Goal: Task Accomplishment & Management: Manage account settings

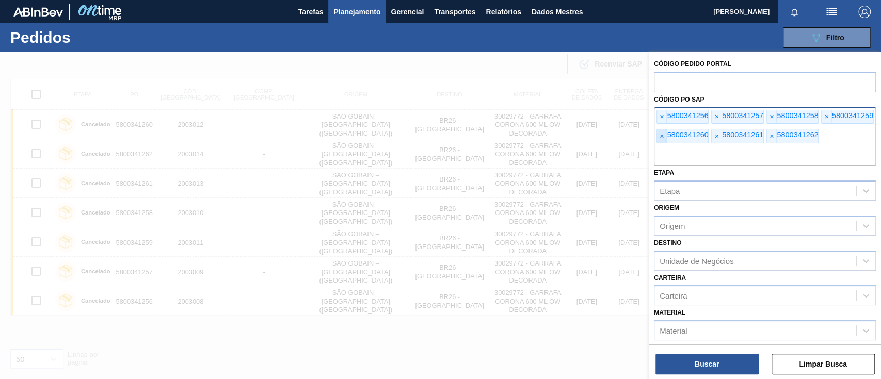
click at [663, 137] on span "×" at bounding box center [662, 135] width 10 height 13
click at [663, 146] on input "text" at bounding box center [765, 156] width 222 height 20
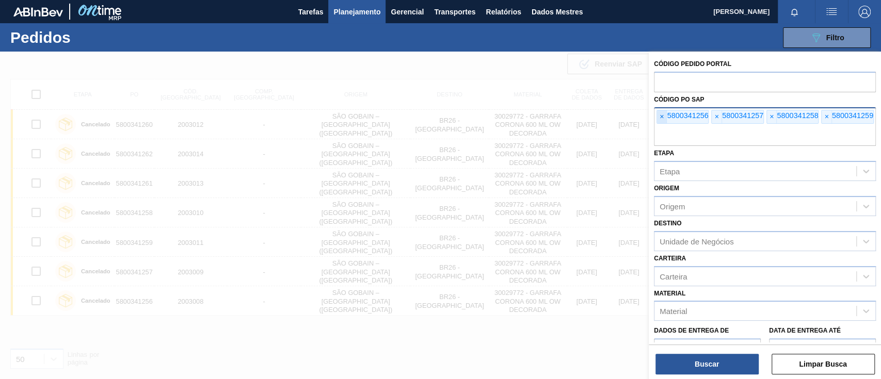
click at [660, 114] on font "×" at bounding box center [661, 116] width 4 height 8
click at [660, 113] on font "×" at bounding box center [661, 116] width 4 height 8
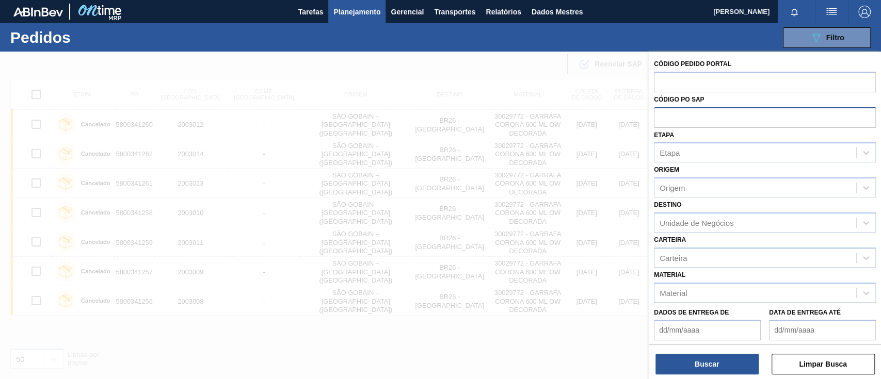
paste input "text"
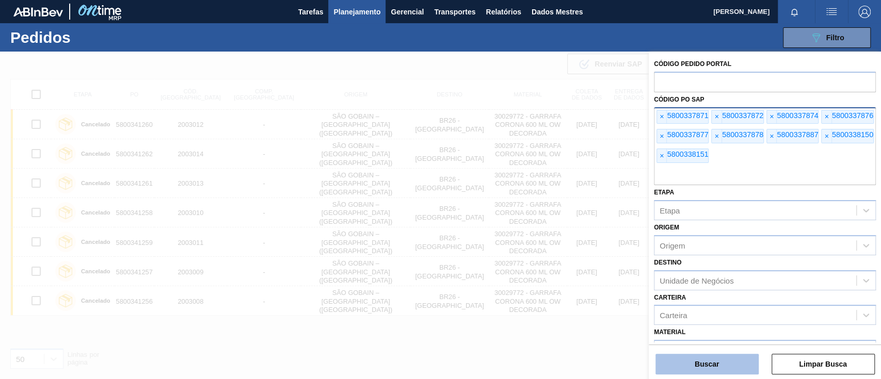
click at [688, 357] on button "Buscar" at bounding box center [706, 364] width 103 height 21
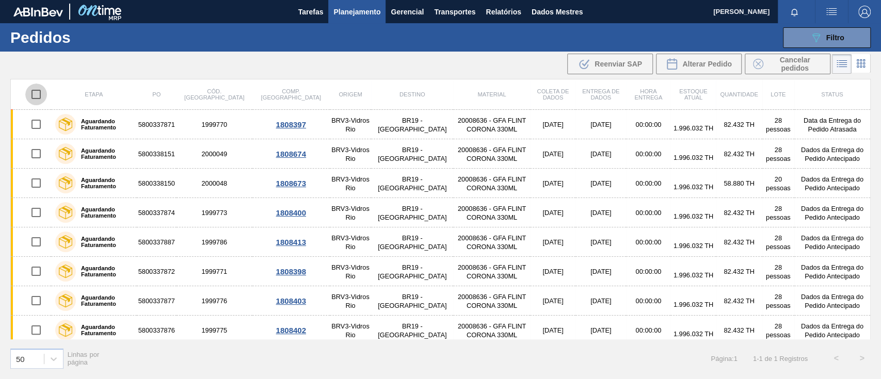
click at [37, 90] on input "checkbox" at bounding box center [36, 95] width 22 height 22
checkbox input "true"
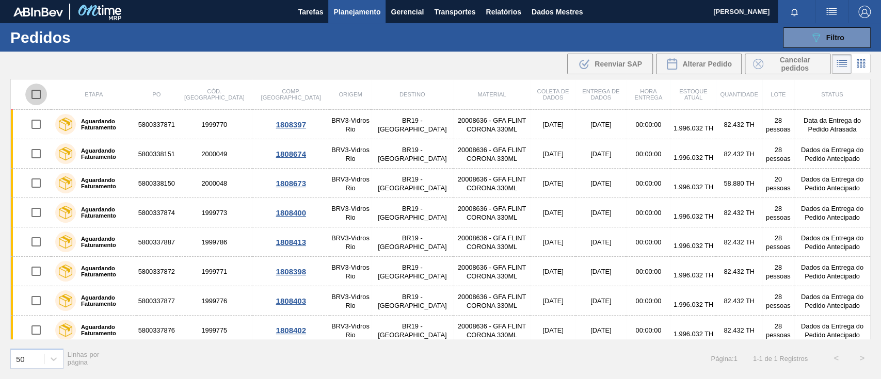
checkbox input "true"
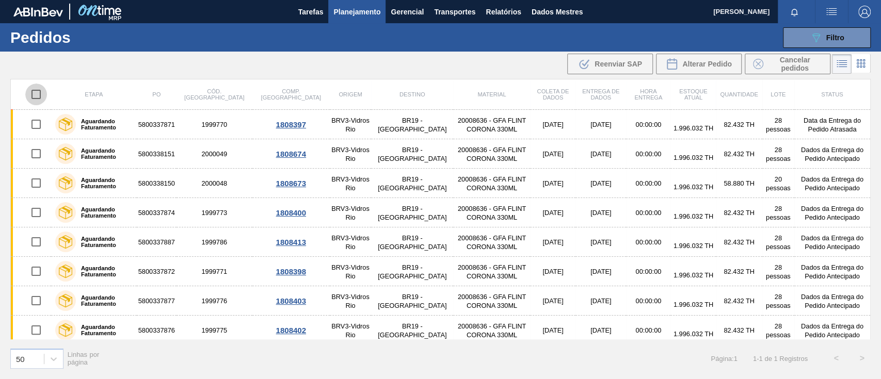
checkbox input "true"
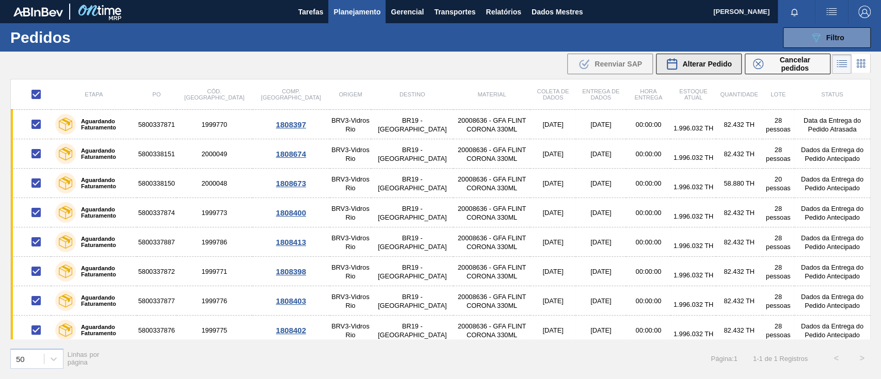
click at [708, 64] on font "Alterar Pedido" at bounding box center [707, 64] width 50 height 8
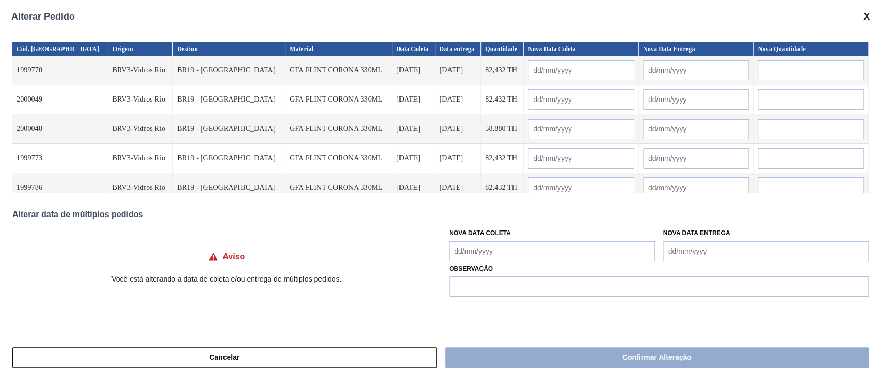
click at [491, 252] on Coleta "Nova Data Coleta" at bounding box center [551, 251] width 205 height 21
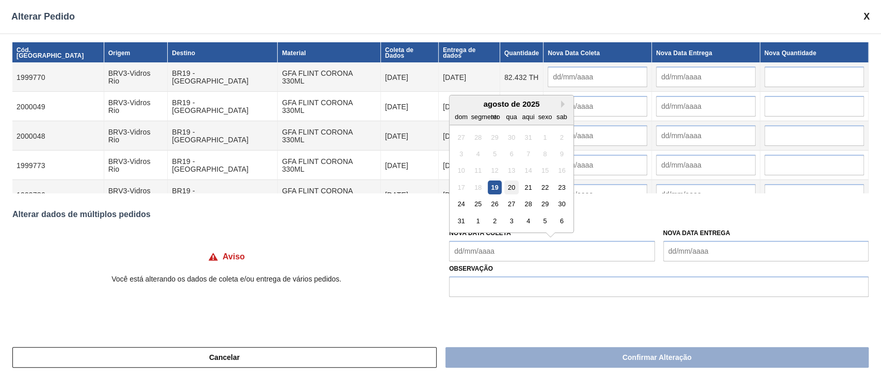
click at [512, 192] on div "20" at bounding box center [511, 188] width 14 height 14
type Coleta "[DATE]"
type input "[DATE]"
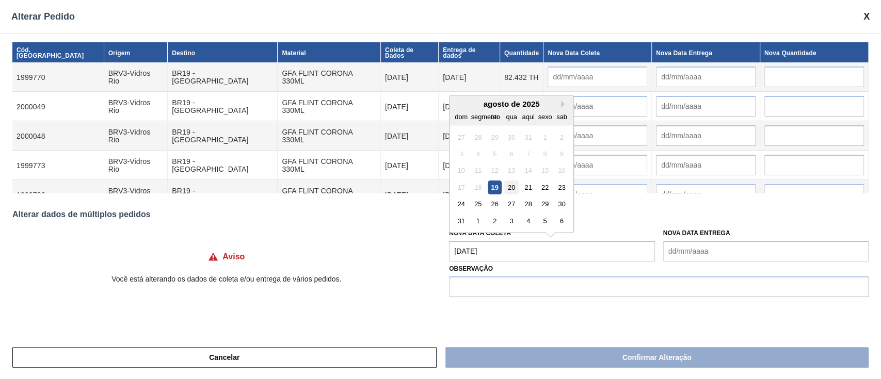
type input "[DATE]"
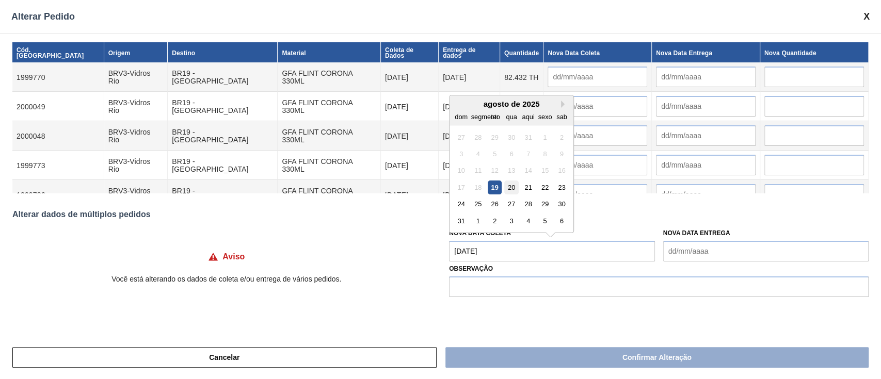
type input "[DATE]"
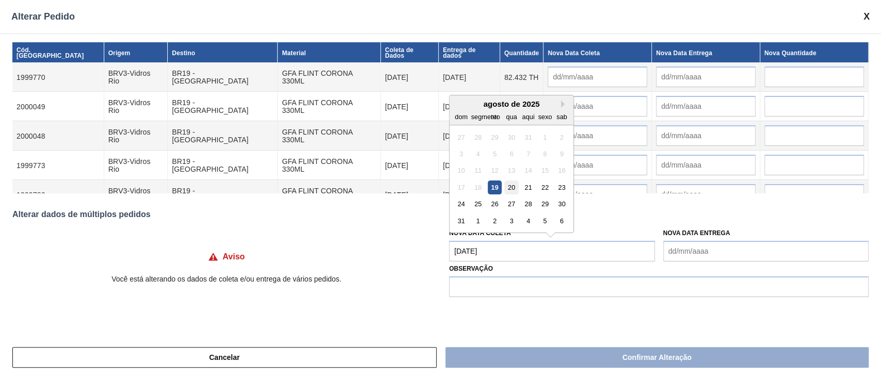
type input "[DATE]"
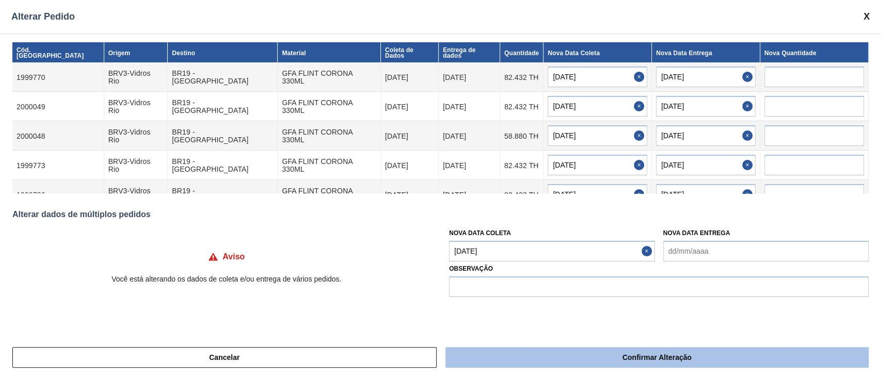
click at [603, 354] on button "Confirmar Alteração" at bounding box center [656, 357] width 423 height 21
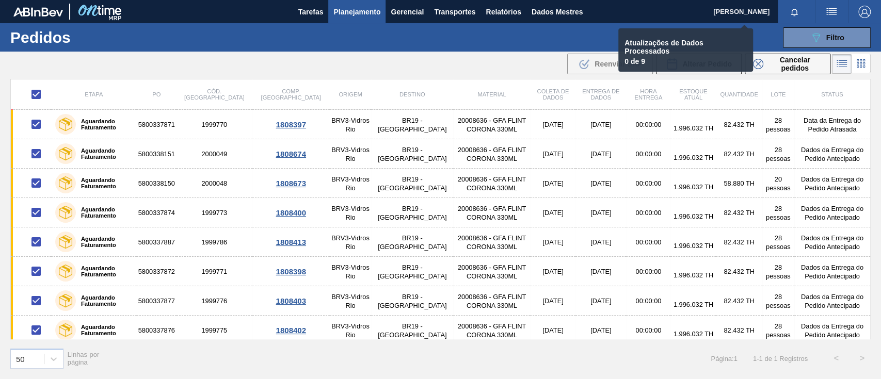
checkbox input "false"
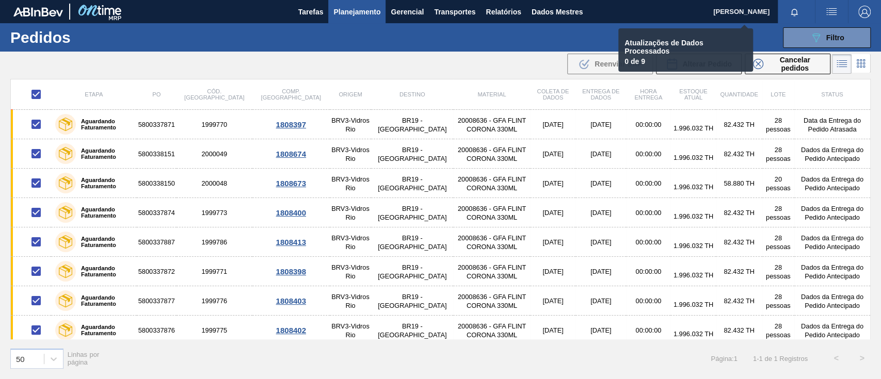
checkbox input "false"
